Goal: Transaction & Acquisition: Purchase product/service

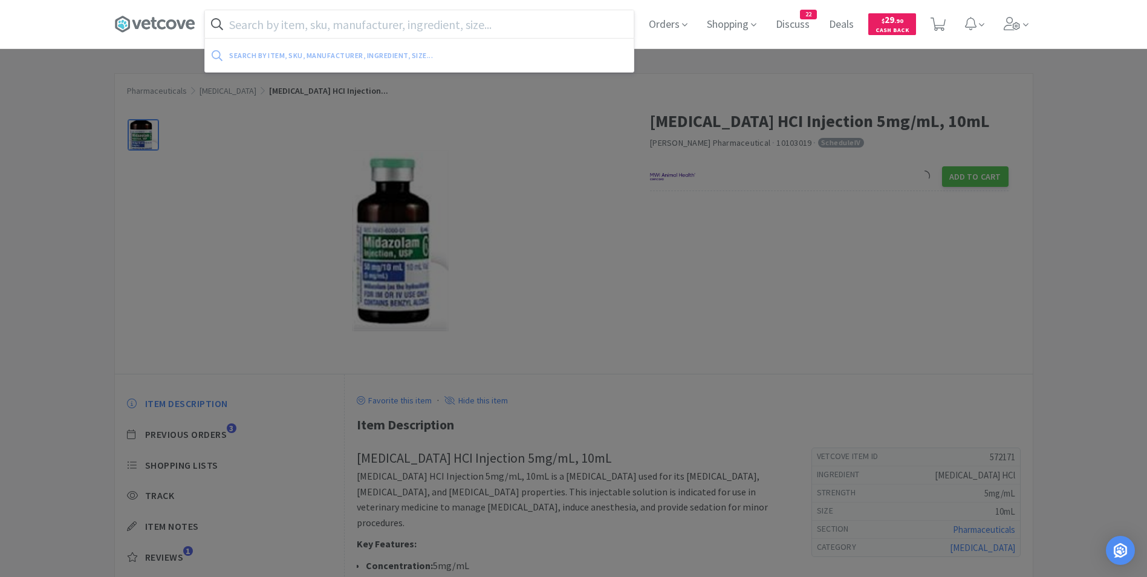
click at [265, 28] on input "text" at bounding box center [419, 24] width 429 height 28
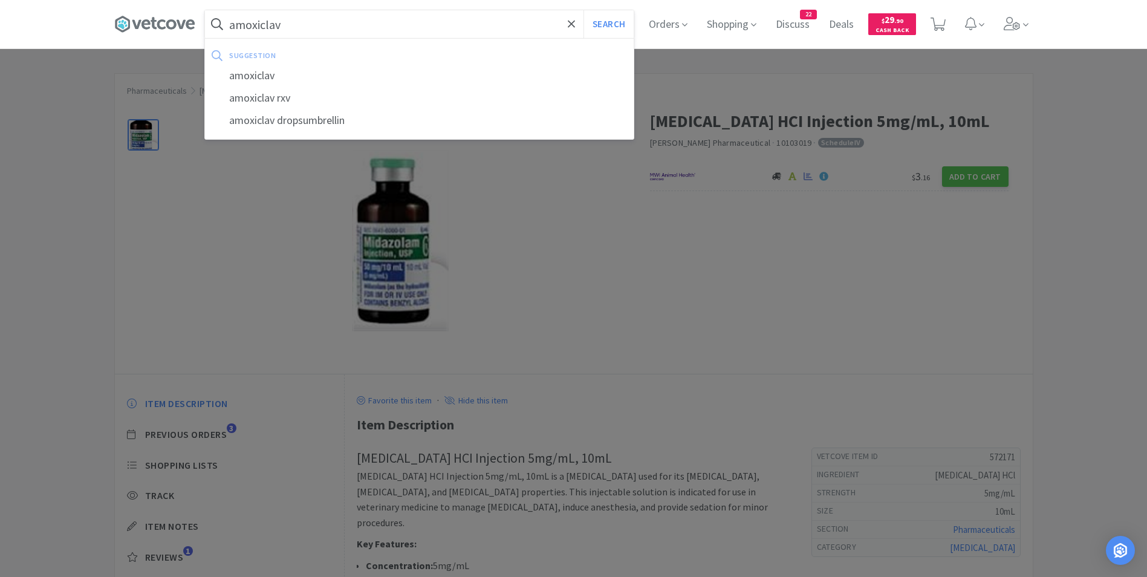
type input "amoxiclav"
click at [584, 10] on button "Search" at bounding box center [609, 24] width 50 height 28
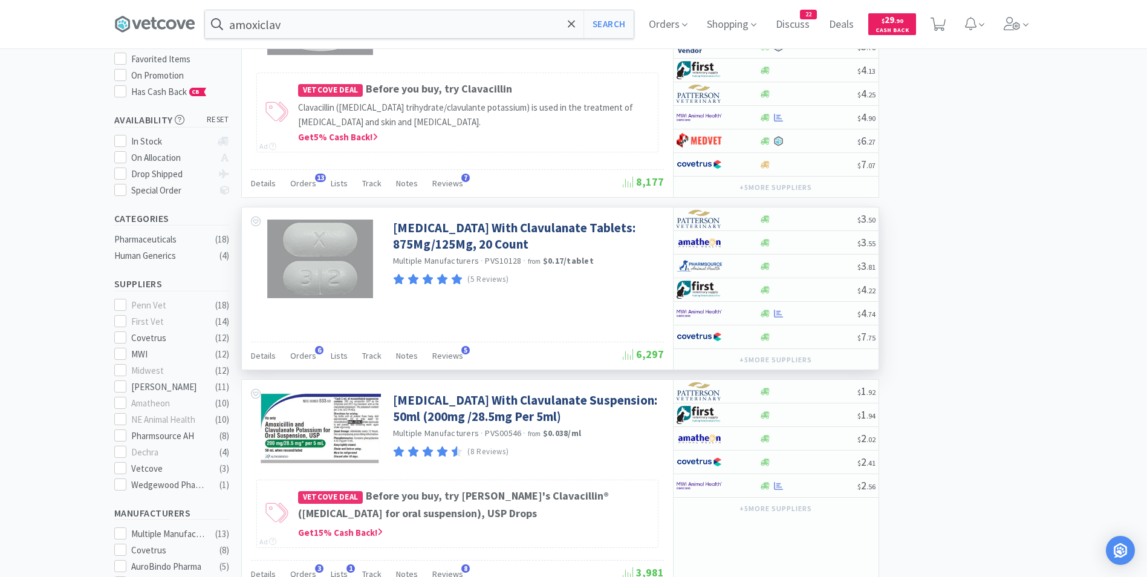
scroll to position [181, 0]
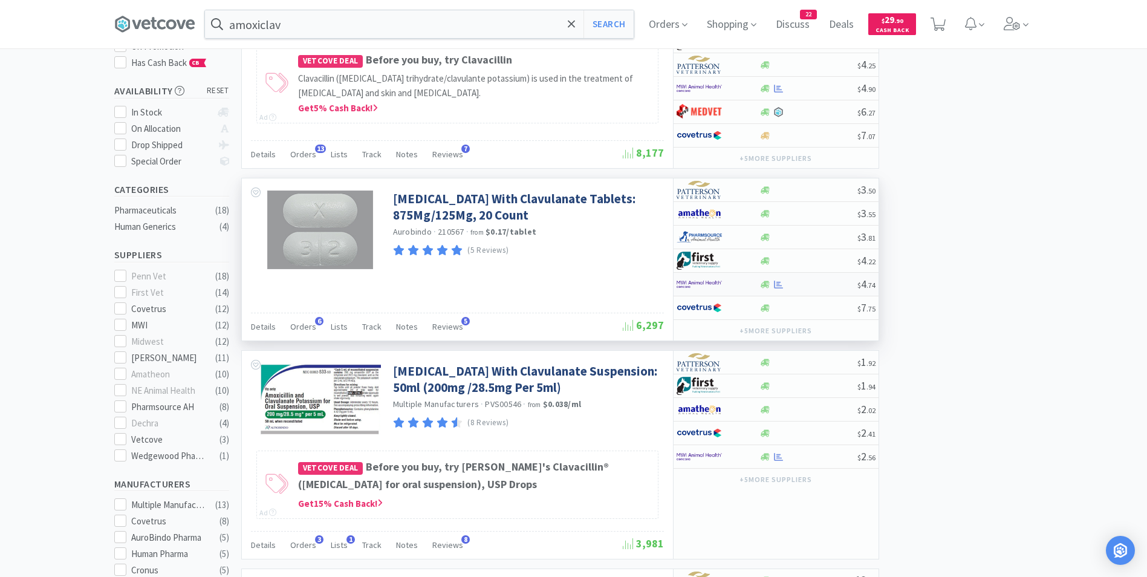
click at [697, 285] on img at bounding box center [699, 284] width 45 height 18
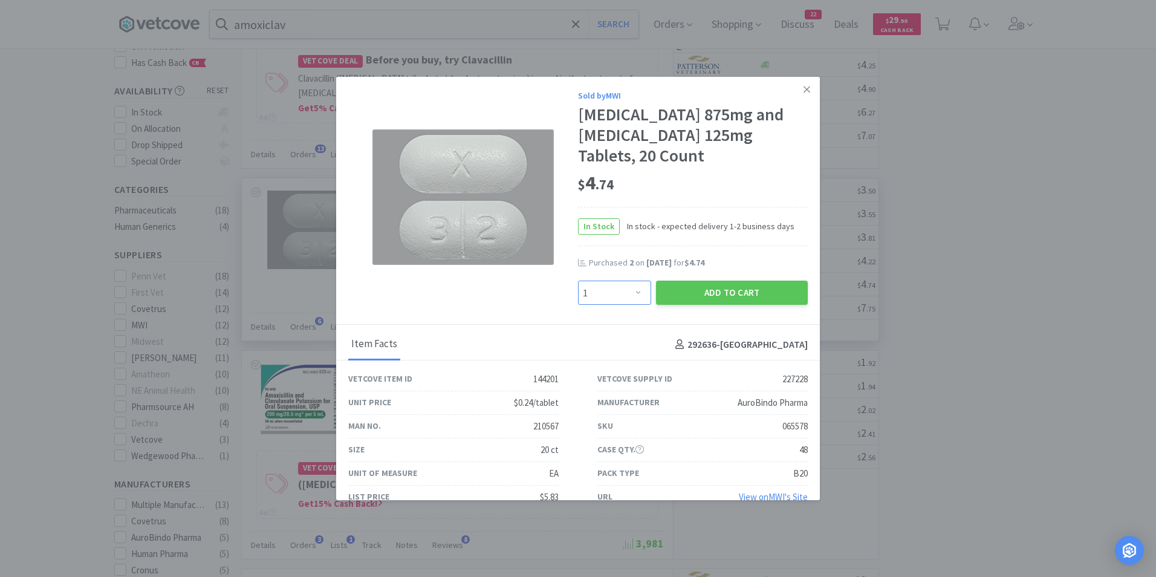
click at [631, 293] on select "Enter Quantity 1 2 3 4 5 6 7 8 9 10 11 12 13 14 15 16 17 18 19 20 Enter Quantity" at bounding box center [614, 293] width 73 height 24
select select "5"
click at [578, 281] on select "Enter Quantity 1 2 3 4 5 6 7 8 9 10 11 12 13 14 15 16 17 18 19 20 Enter Quantity" at bounding box center [614, 293] width 73 height 24
click at [718, 298] on button "Add to Cart" at bounding box center [732, 293] width 152 height 24
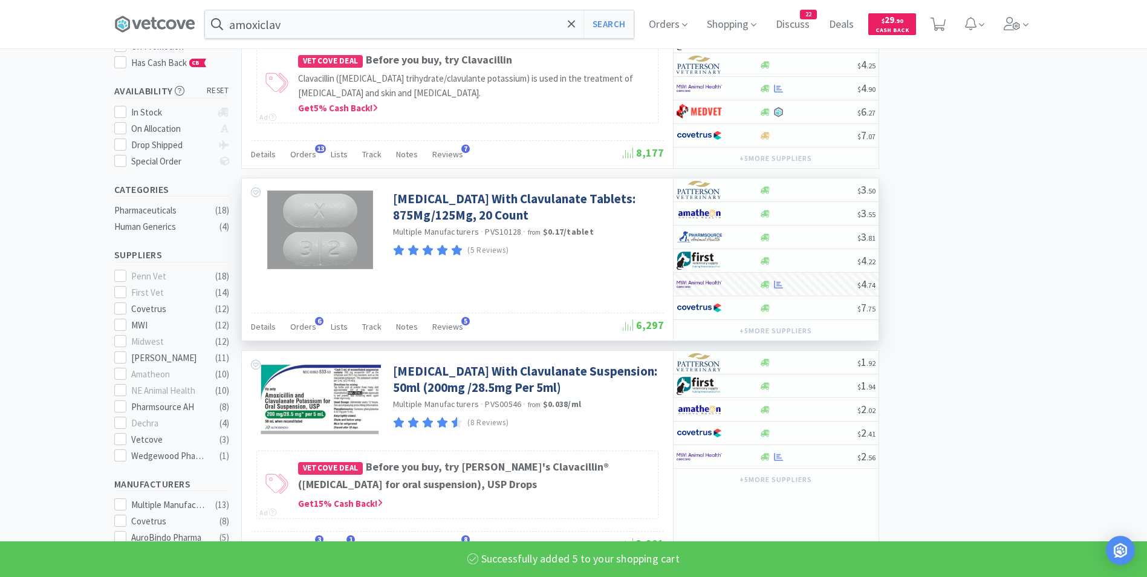
select select "5"
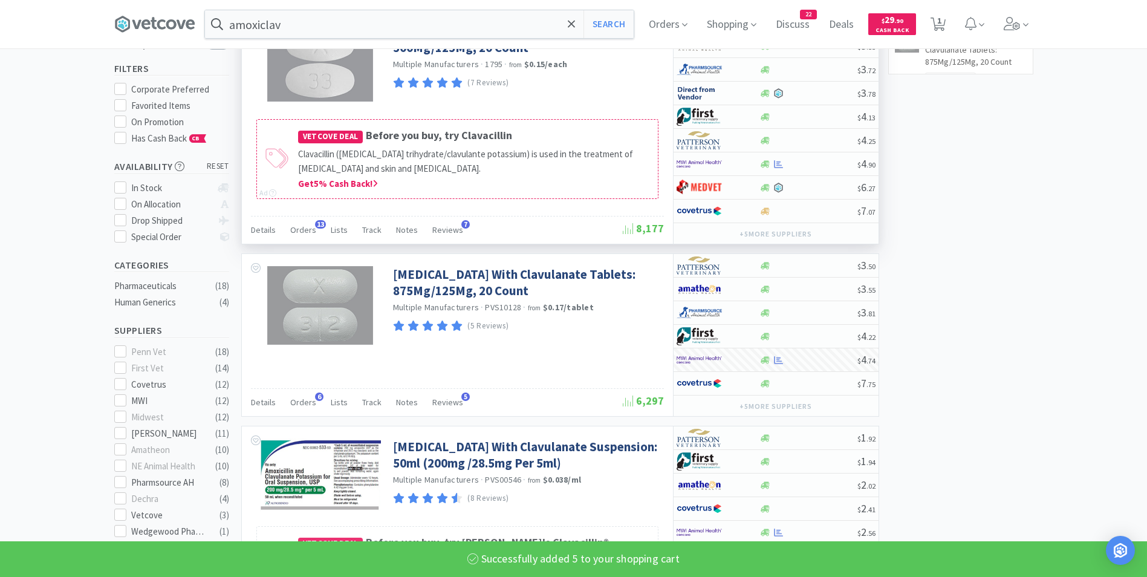
scroll to position [0, 0]
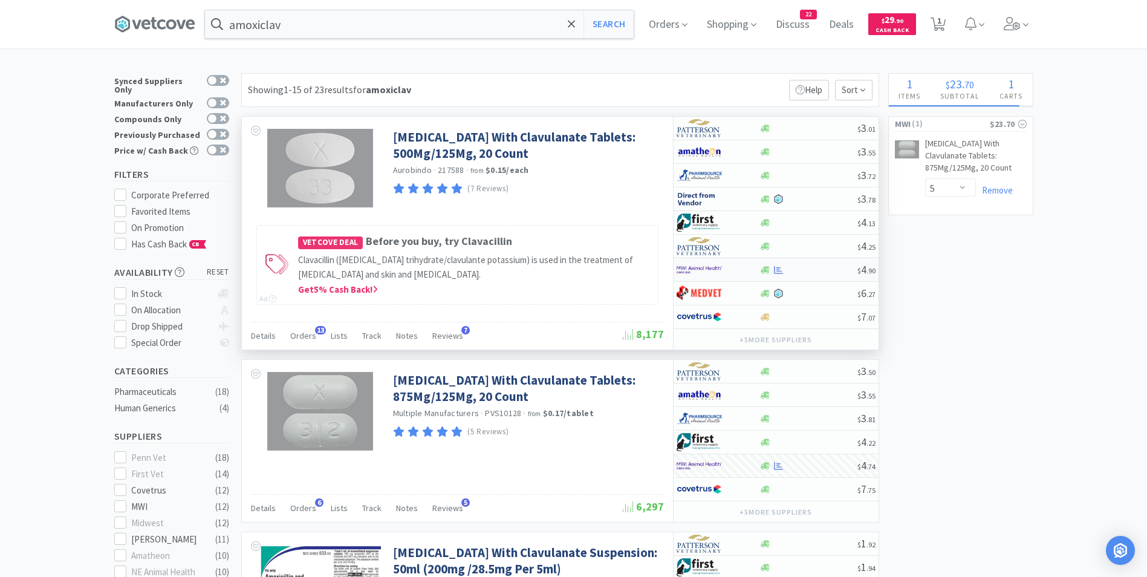
click at [696, 270] on img at bounding box center [699, 270] width 45 height 18
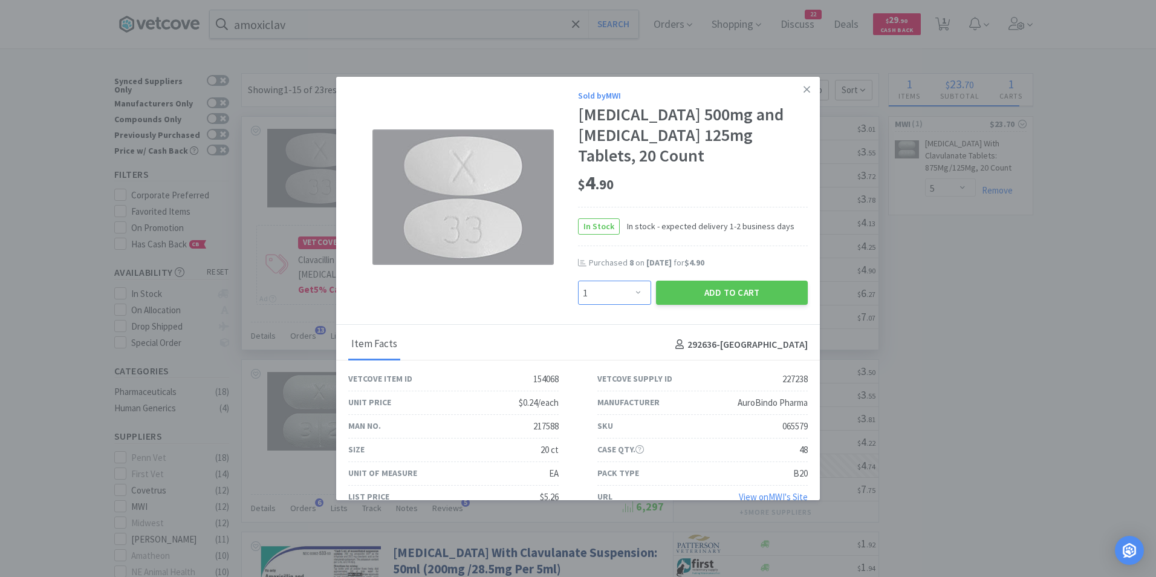
click at [634, 291] on select "Enter Quantity 1 2 3 4 5 6 7 8 9 10 11 12 13 14 15 16 17 18 19 20 Enter Quantity" at bounding box center [614, 293] width 73 height 24
select select "10"
click at [578, 281] on select "Enter Quantity 1 2 3 4 5 6 7 8 9 10 11 12 13 14 15 16 17 18 19 20 Enter Quantity" at bounding box center [614, 293] width 73 height 24
click at [720, 294] on button "Add to Cart" at bounding box center [732, 293] width 152 height 24
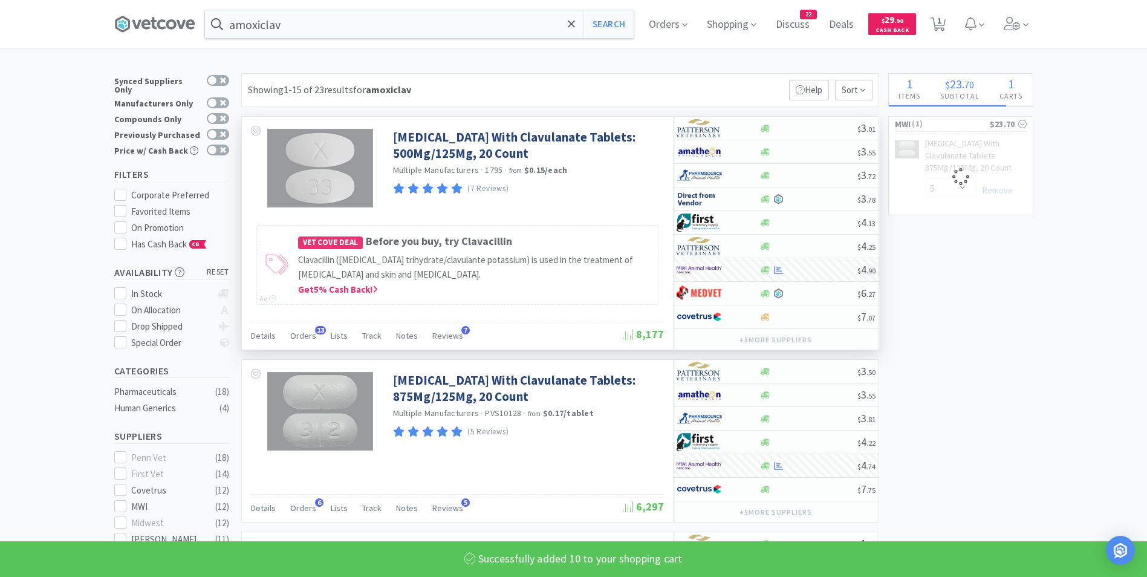
select select "10"
select select "5"
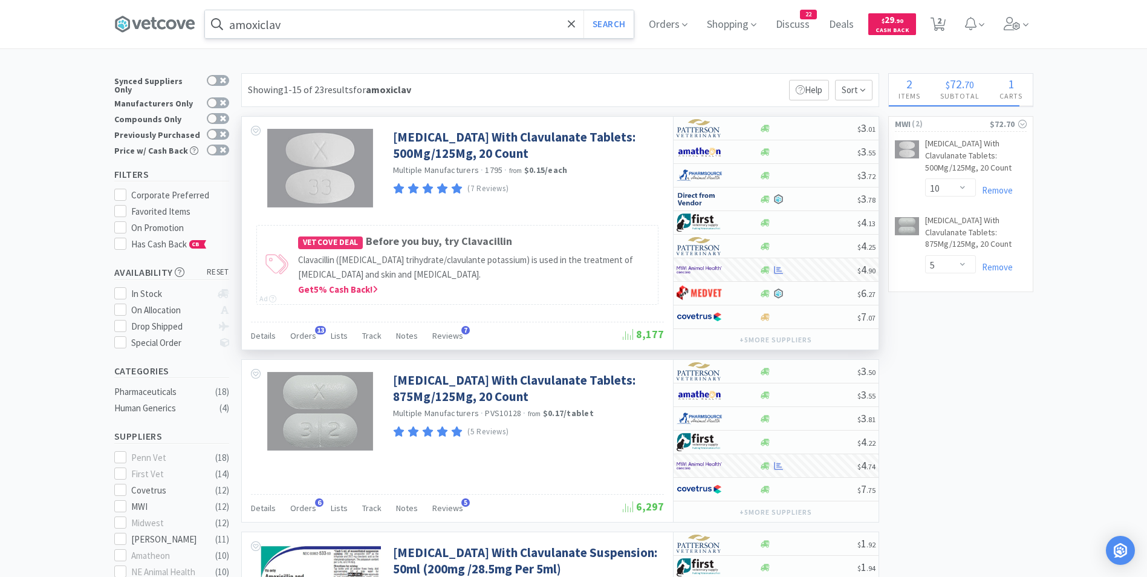
click at [307, 27] on input "amoxiclav" at bounding box center [419, 24] width 429 height 28
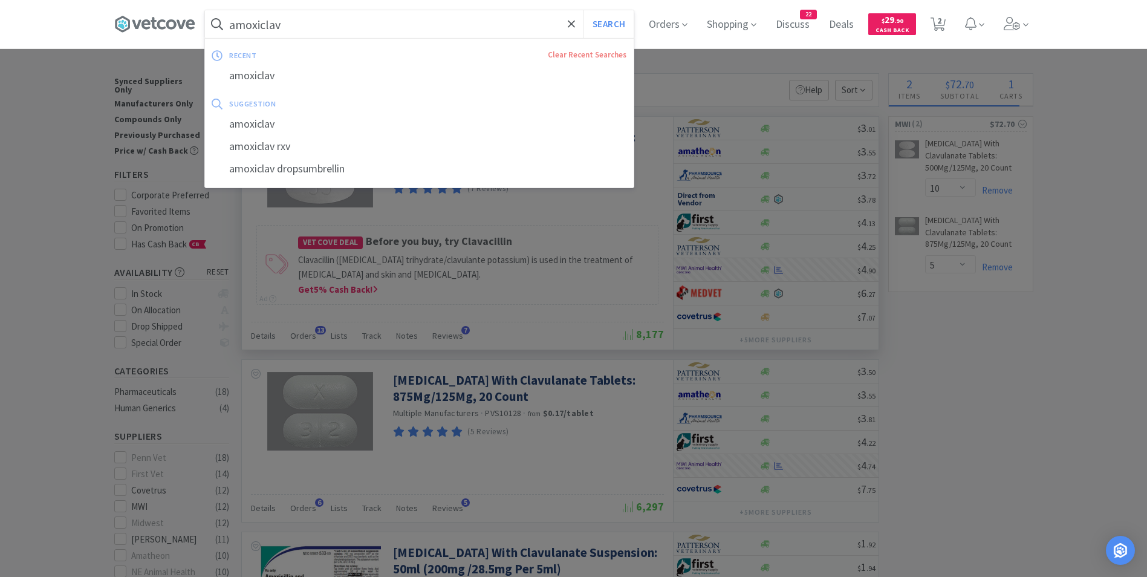
click at [307, 27] on input "amoxiclav" at bounding box center [419, 24] width 429 height 28
click at [684, 64] on div at bounding box center [573, 288] width 1147 height 577
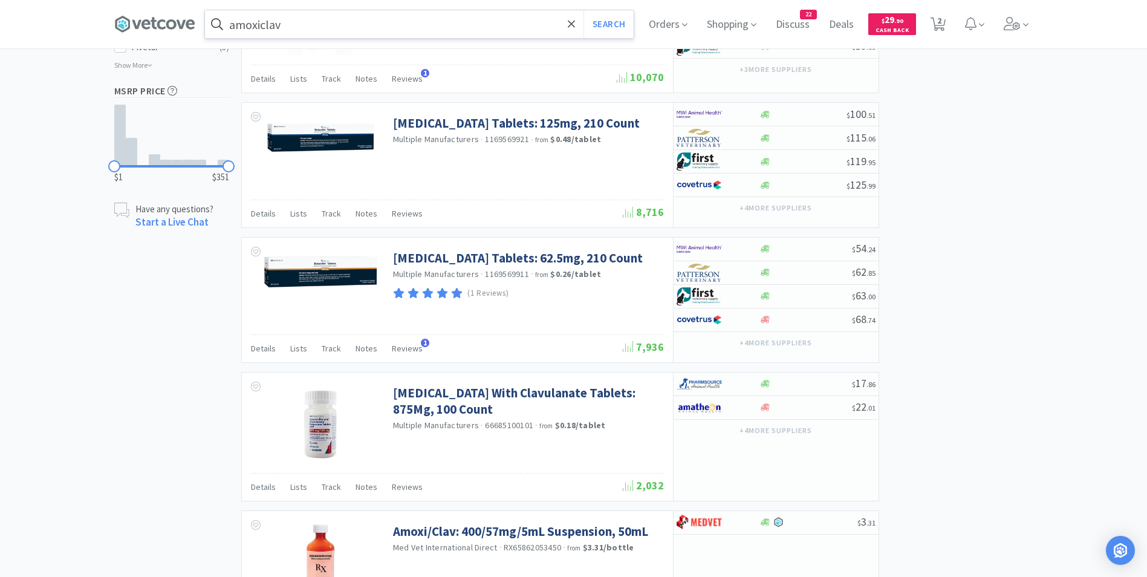
scroll to position [423, 0]
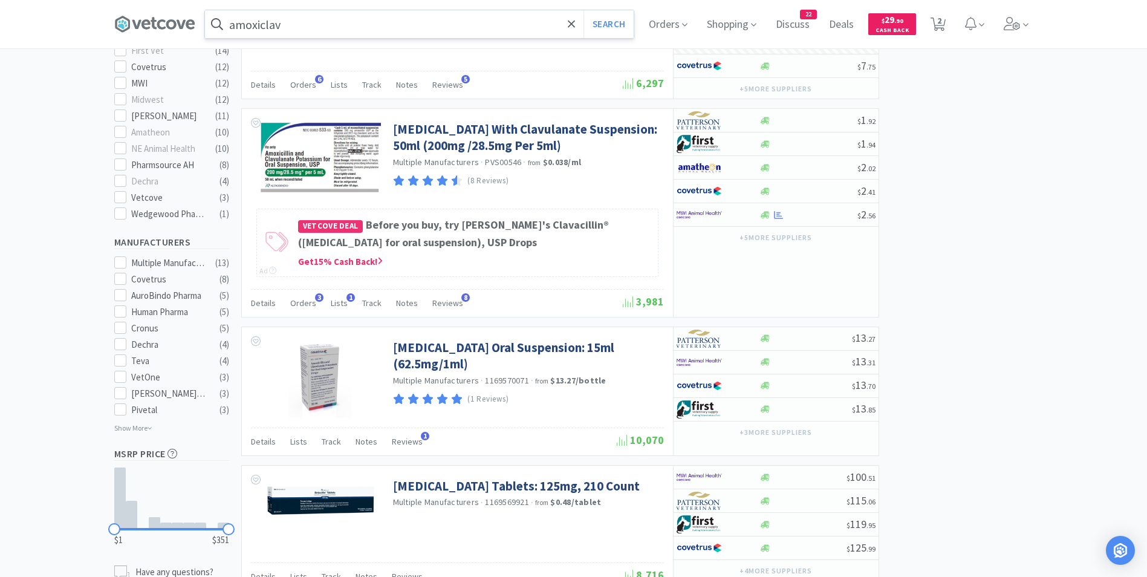
click at [344, 27] on input "amoxiclav" at bounding box center [419, 24] width 429 height 28
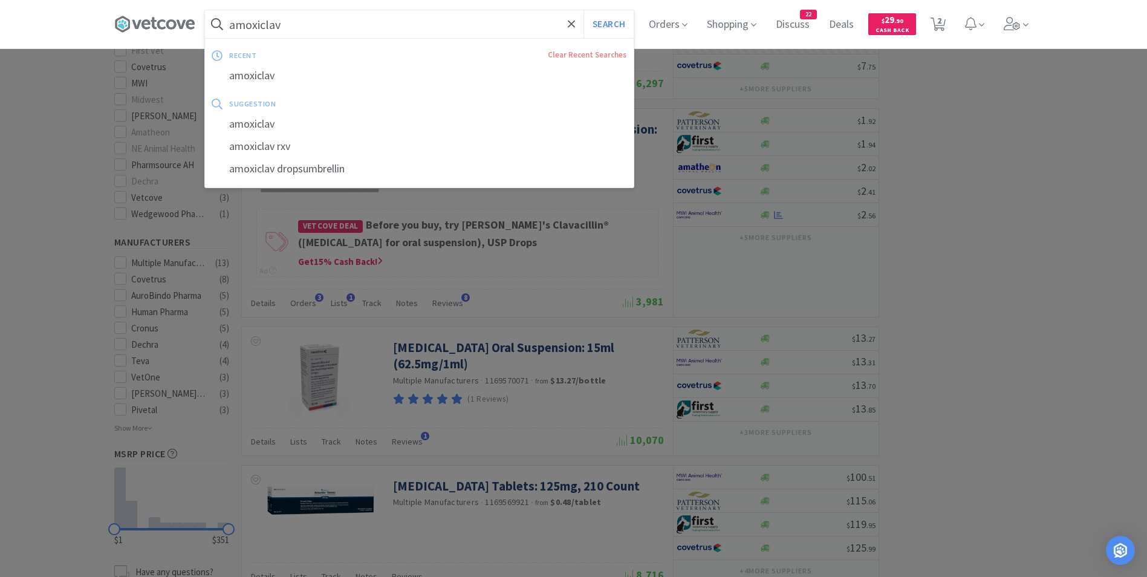
click at [337, 24] on input "amoxiclav" at bounding box center [419, 24] width 429 height 28
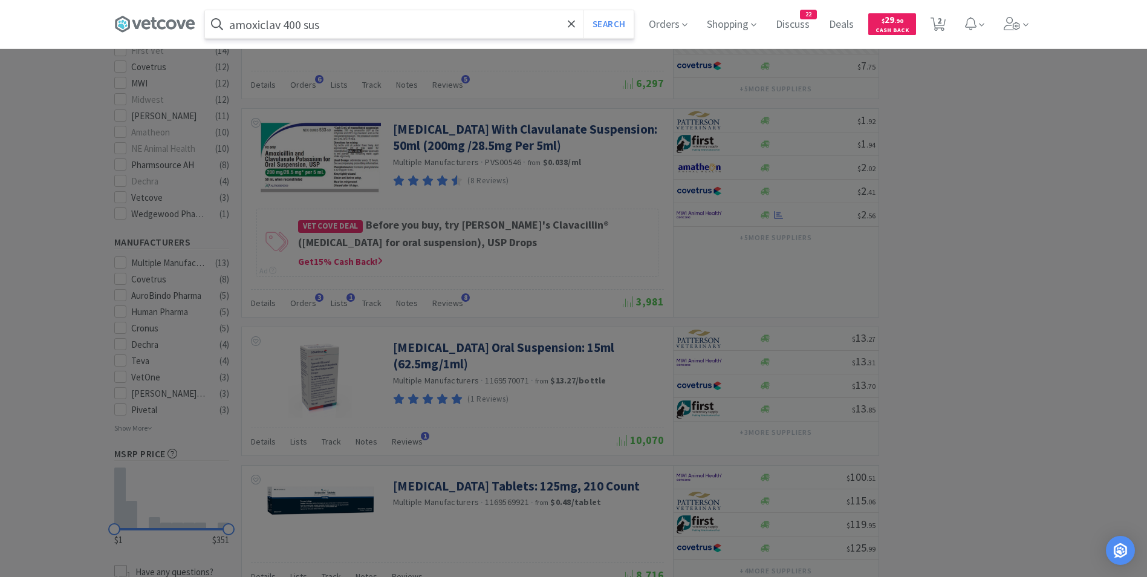
type input "amoxiclav 400 sus"
click at [584, 10] on button "Search" at bounding box center [609, 24] width 50 height 28
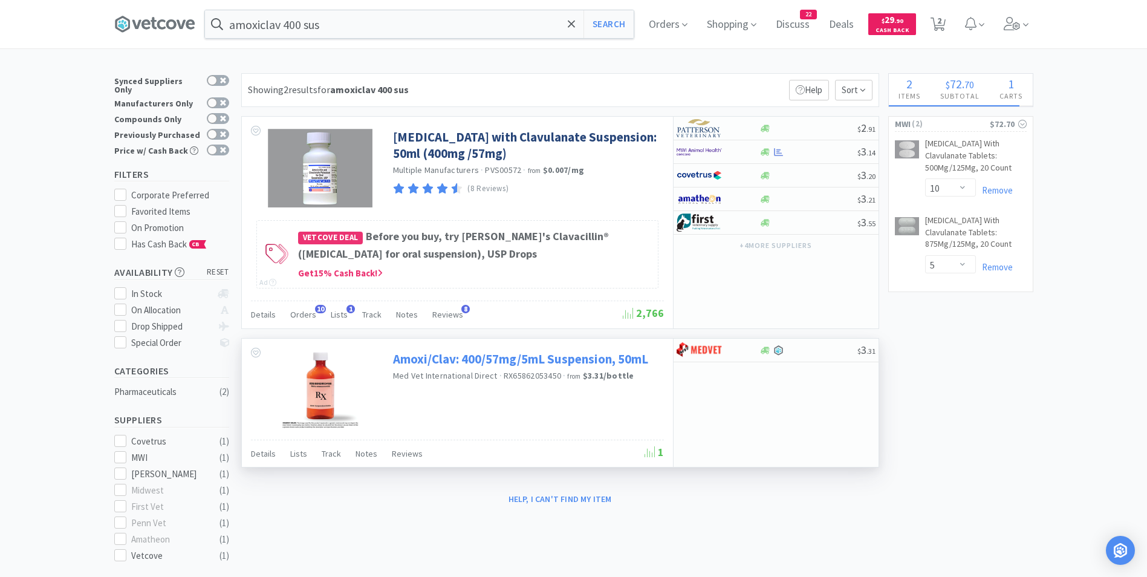
click at [422, 364] on link "Amoxi/Clav: 400/57mg/5mL Suspension, 50mL" at bounding box center [520, 359] width 255 height 16
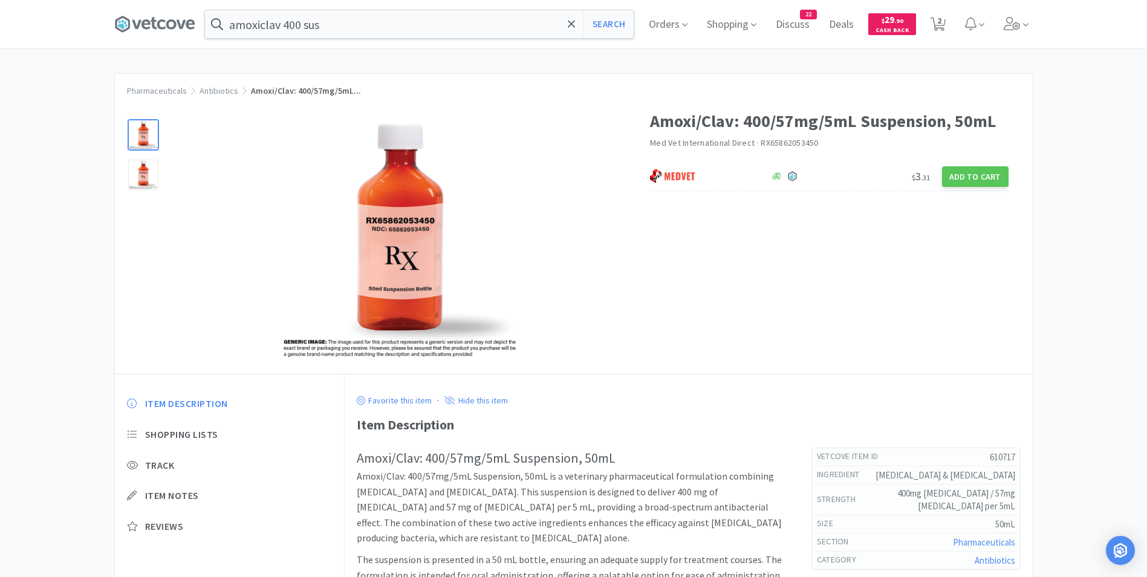
select select "10"
select select "5"
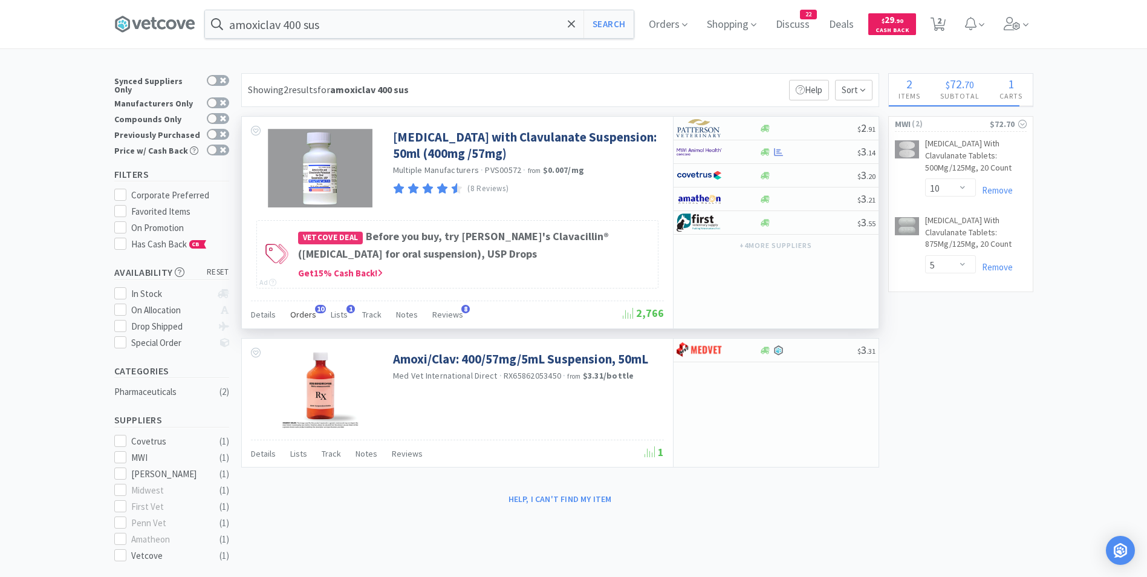
click at [307, 312] on span "Orders" at bounding box center [303, 314] width 26 height 11
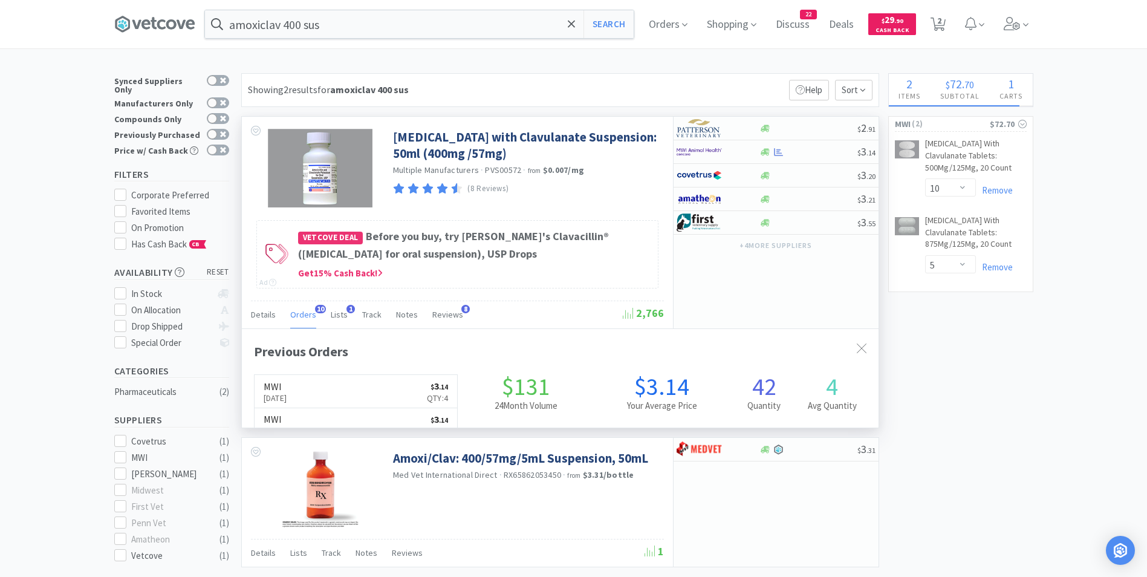
scroll to position [324, 637]
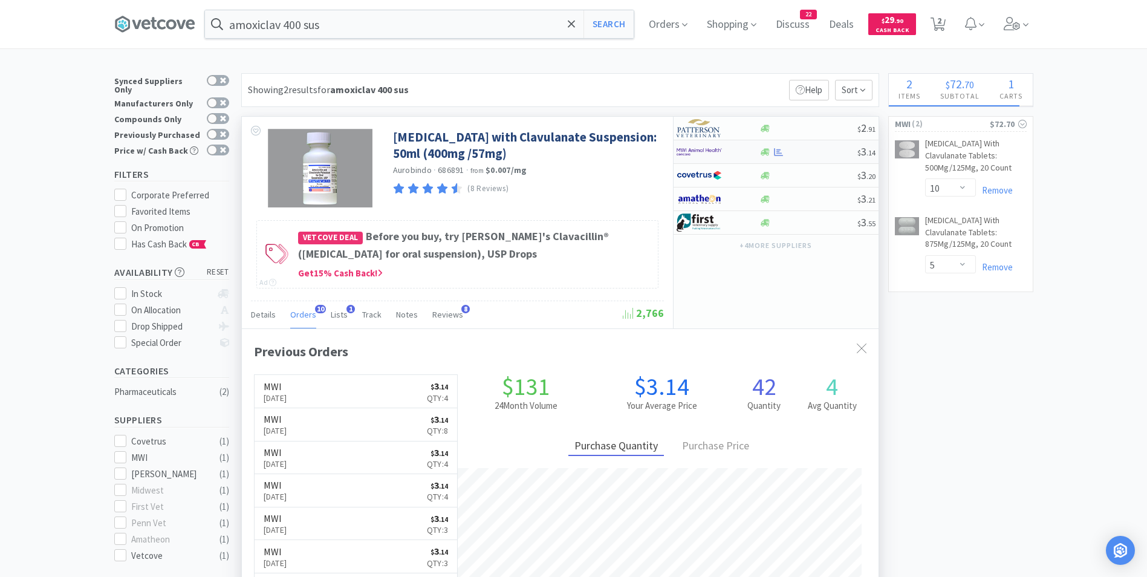
click at [710, 151] on img at bounding box center [699, 152] width 45 height 18
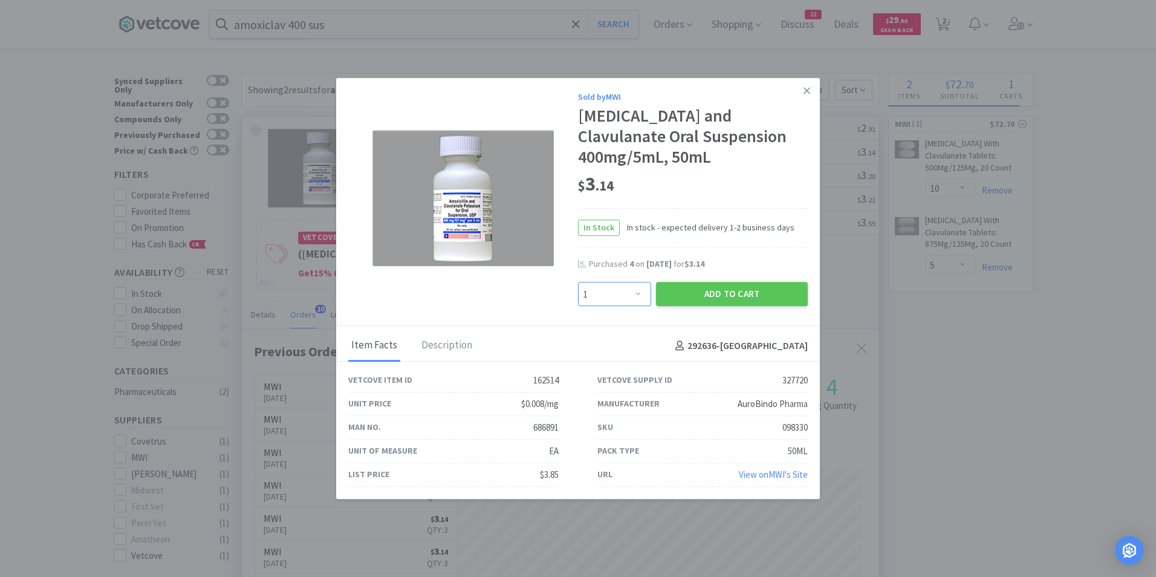
click at [636, 289] on select "Enter Quantity 1 2 3 4 5 6 7 8 9 10 11 12 13 14 15 16 17 18 19 20 Enter Quantity" at bounding box center [614, 294] width 73 height 24
select select "5"
click at [578, 282] on select "Enter Quantity 1 2 3 4 5 6 7 8 9 10 11 12 13 14 15 16 17 18 19 20 Enter Quantity" at bounding box center [614, 294] width 73 height 24
click at [723, 295] on button "Add to Cart" at bounding box center [732, 294] width 152 height 24
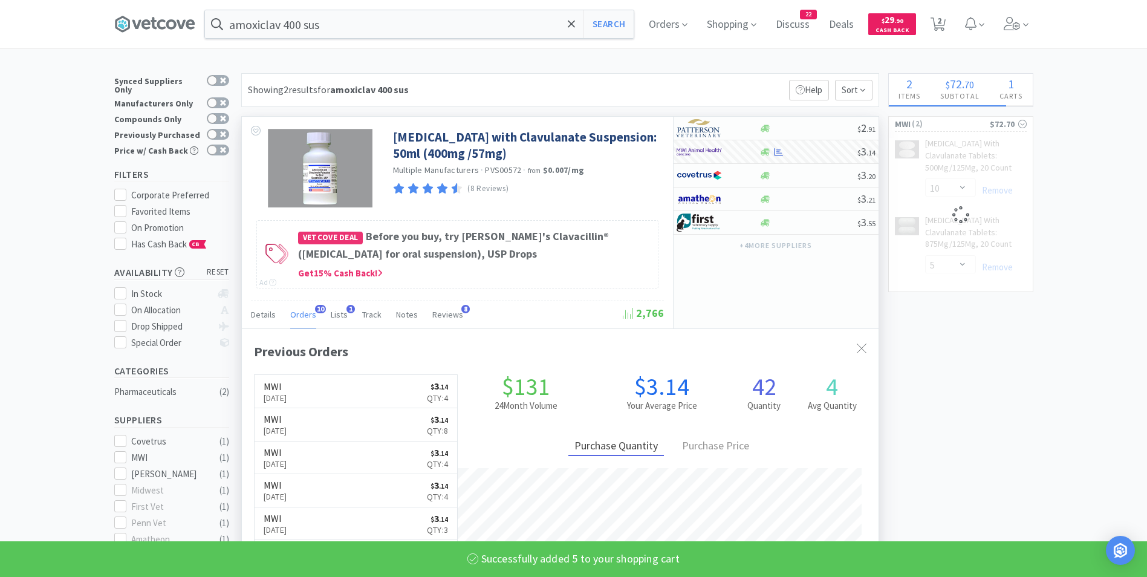
select select "5"
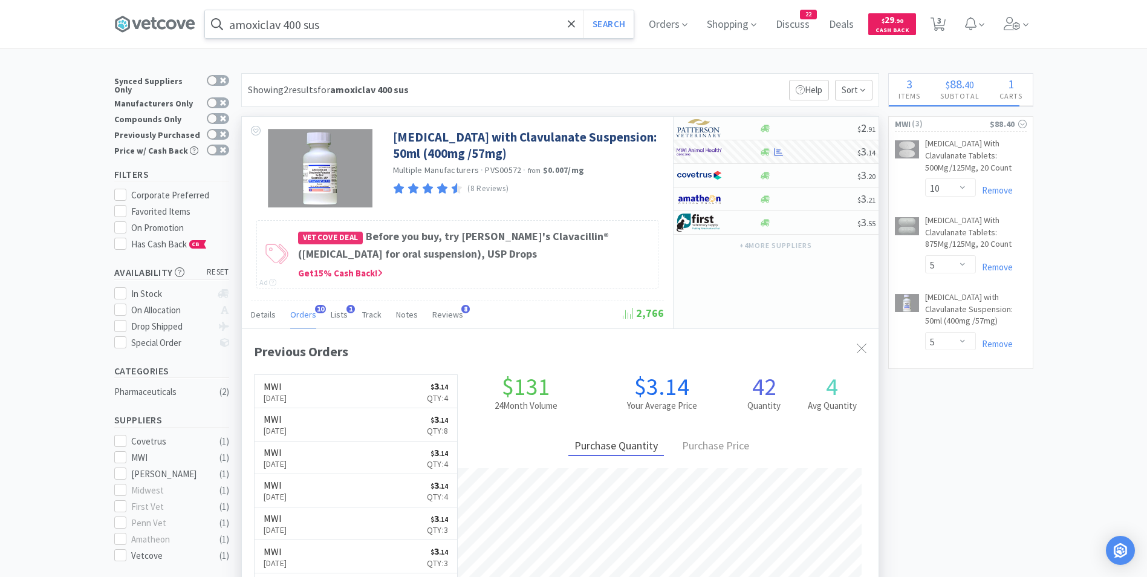
click at [338, 28] on input "amoxiclav 400 sus" at bounding box center [419, 24] width 429 height 28
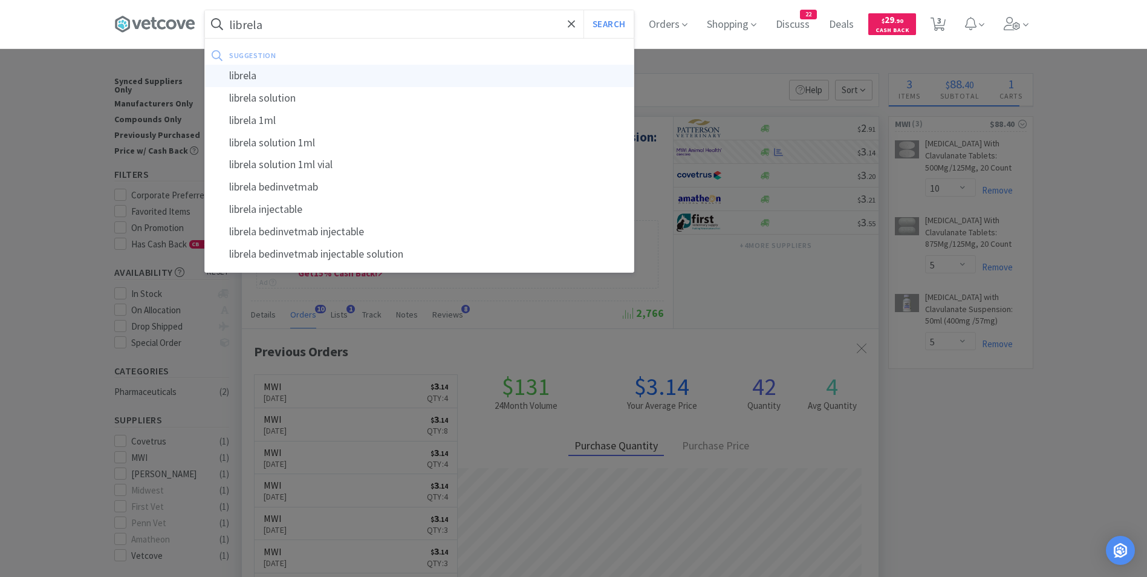
type input "librela"
click at [327, 73] on div "librela" at bounding box center [419, 76] width 429 height 22
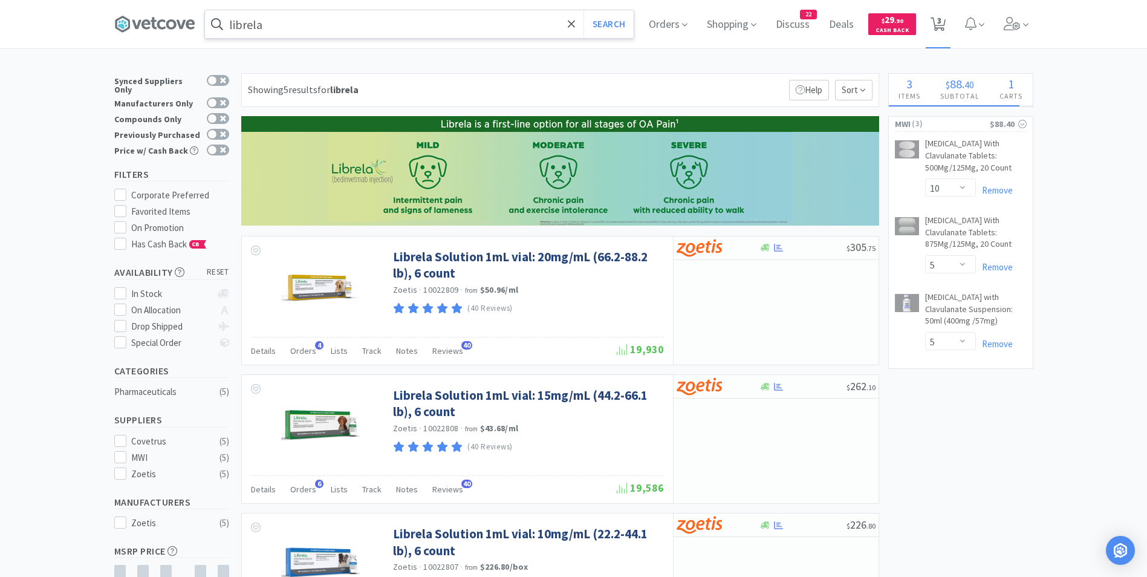
click at [946, 22] on icon at bounding box center [938, 24] width 15 height 13
select select "10"
select select "5"
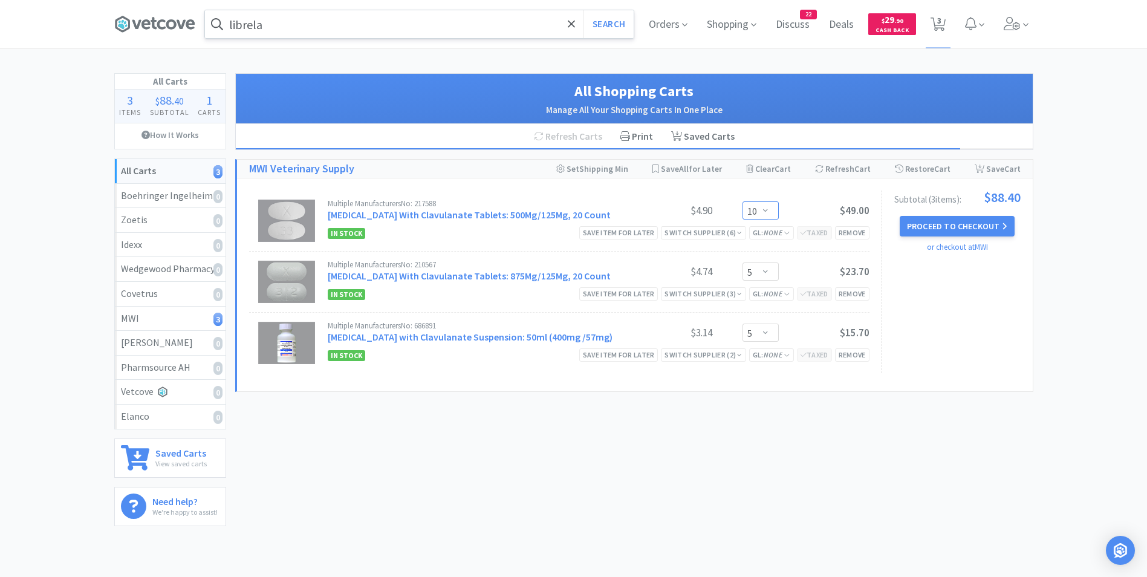
click at [767, 213] on select "Enter Quantity 1 2 3 4 5 6 7 8 9 10 11 12 13 14 15 16 17 18 19 20 Enter Quantity" at bounding box center [761, 210] width 36 height 18
click at [766, 269] on select "Enter Quantity 1 2 3 4 5 6 7 8 9 10 11 12 13 14 15 16 17 18 19 20 Enter Quantity" at bounding box center [761, 271] width 36 height 18
click at [743, 262] on select "Enter Quantity 1 2 3 4 5 6 7 8 9 10 11 12 13 14 15 16 17 18 19 20 Enter Quantity" at bounding box center [761, 271] width 36 height 18
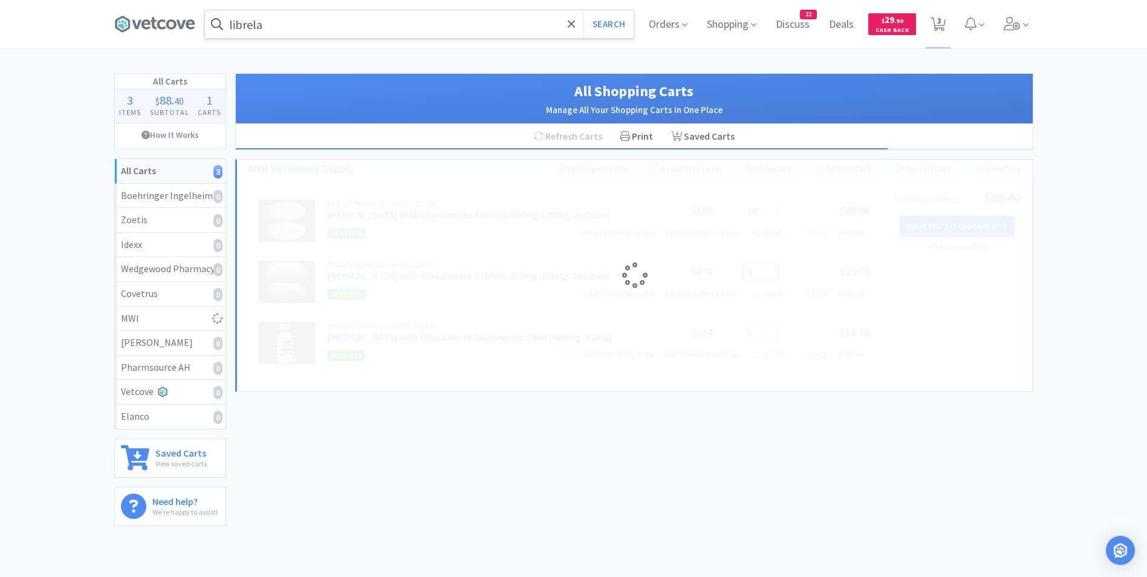
select select "10"
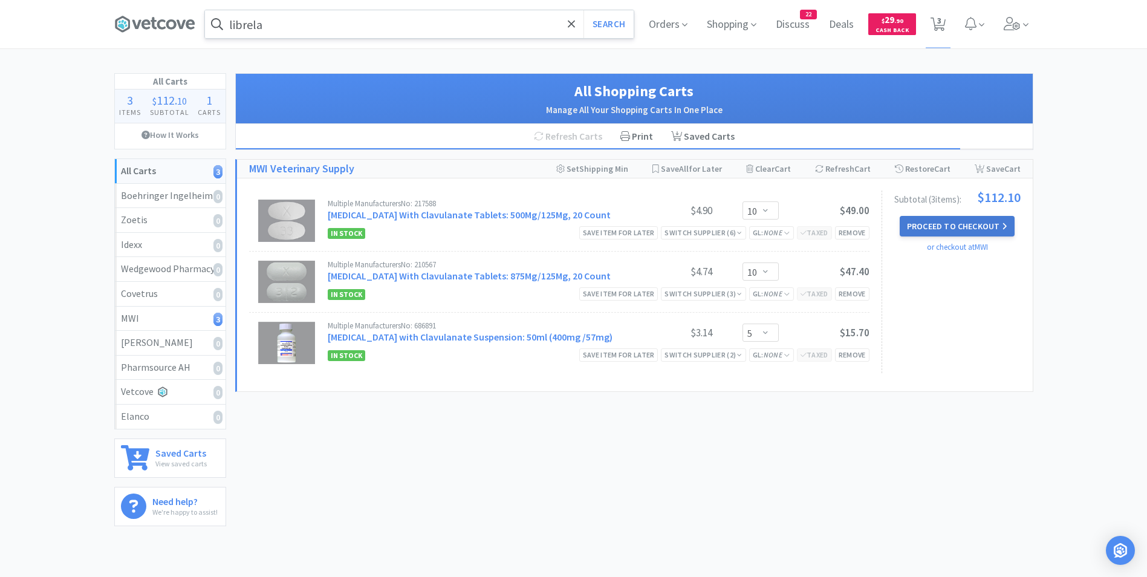
click at [928, 229] on button "Proceed to Checkout" at bounding box center [957, 226] width 115 height 21
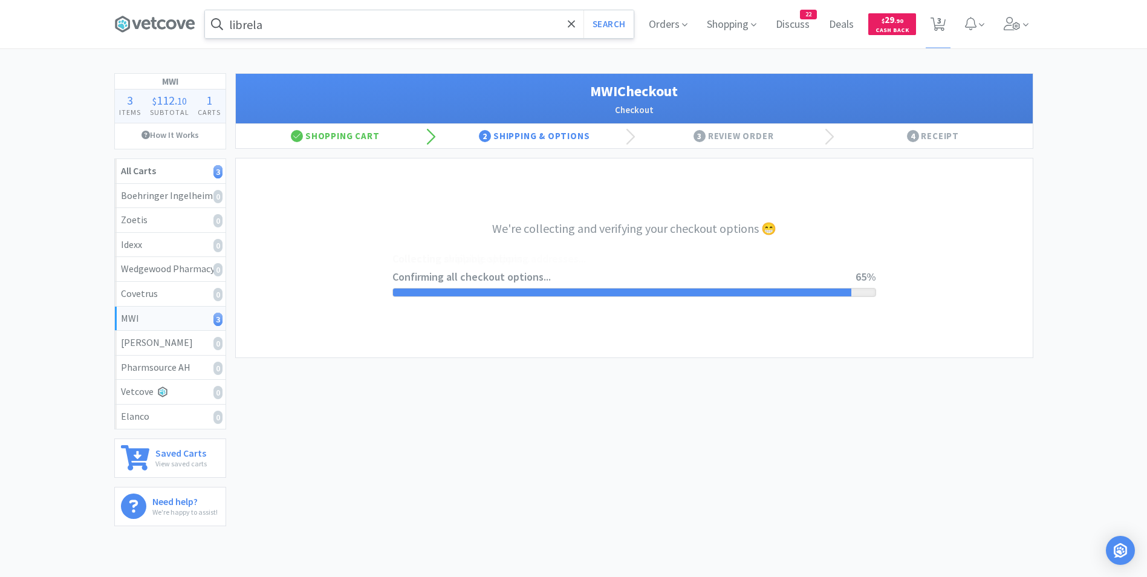
select select "STD_"
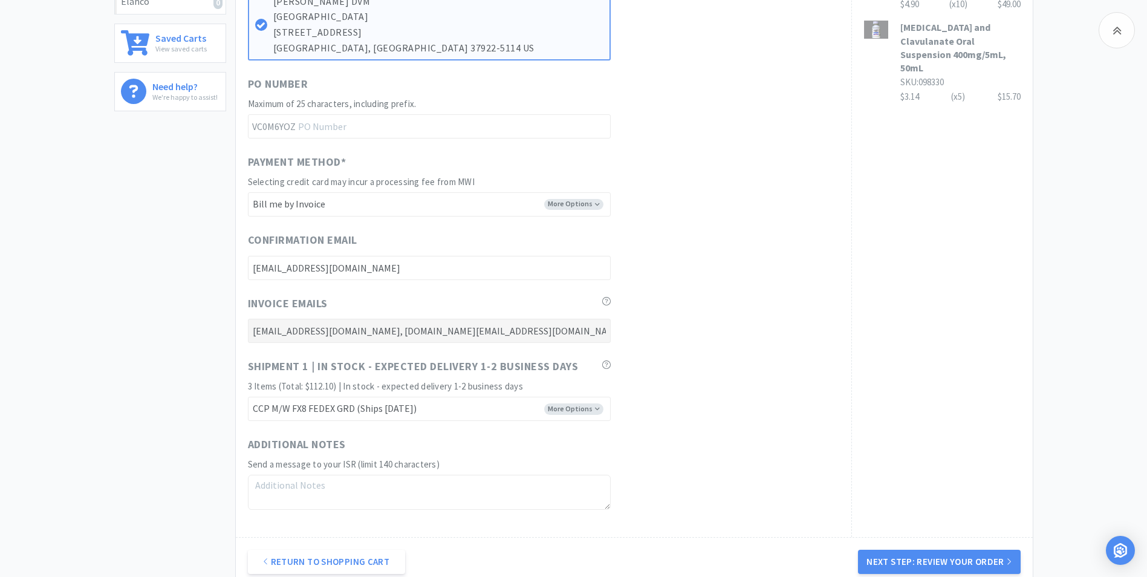
scroll to position [549, 0]
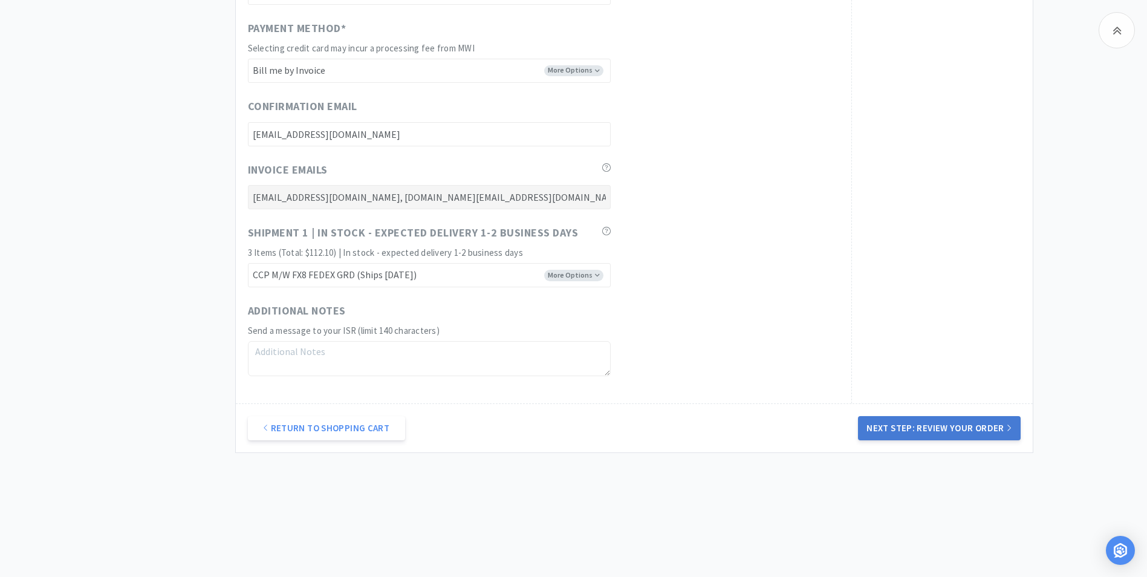
click at [932, 431] on button "Next Step: Review Your Order" at bounding box center [939, 428] width 162 height 24
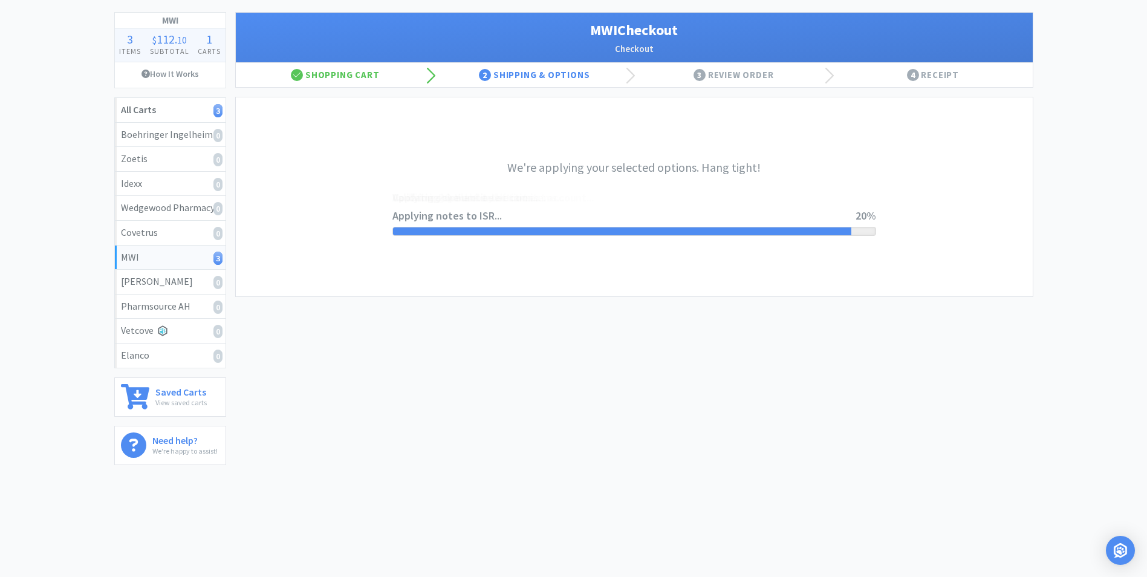
scroll to position [0, 0]
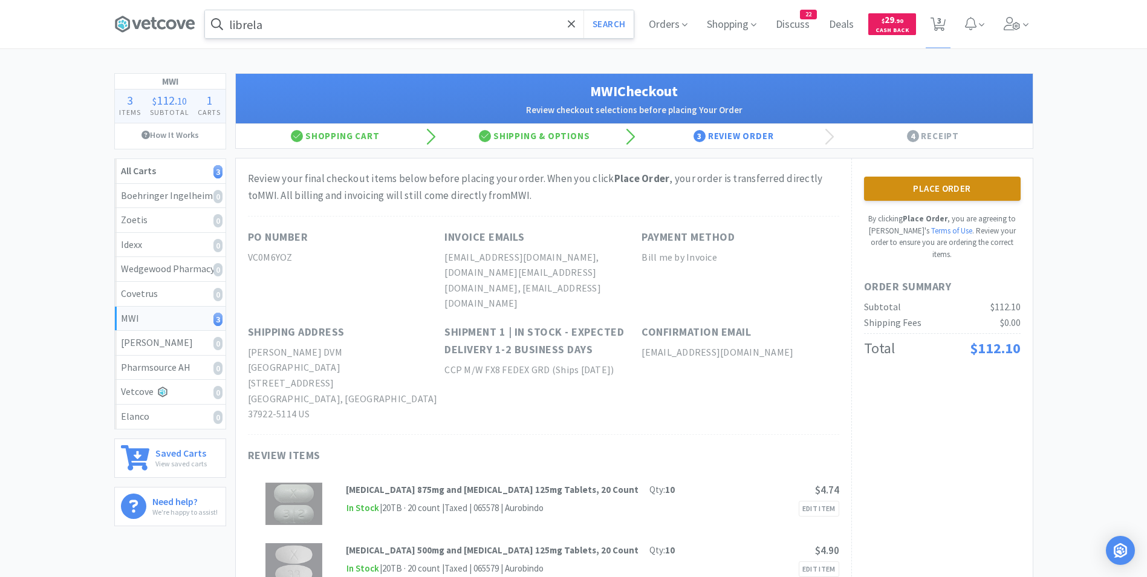
click at [951, 189] on button "Place Order" at bounding box center [942, 189] width 157 height 24
